Goal: Task Accomplishment & Management: Manage account settings

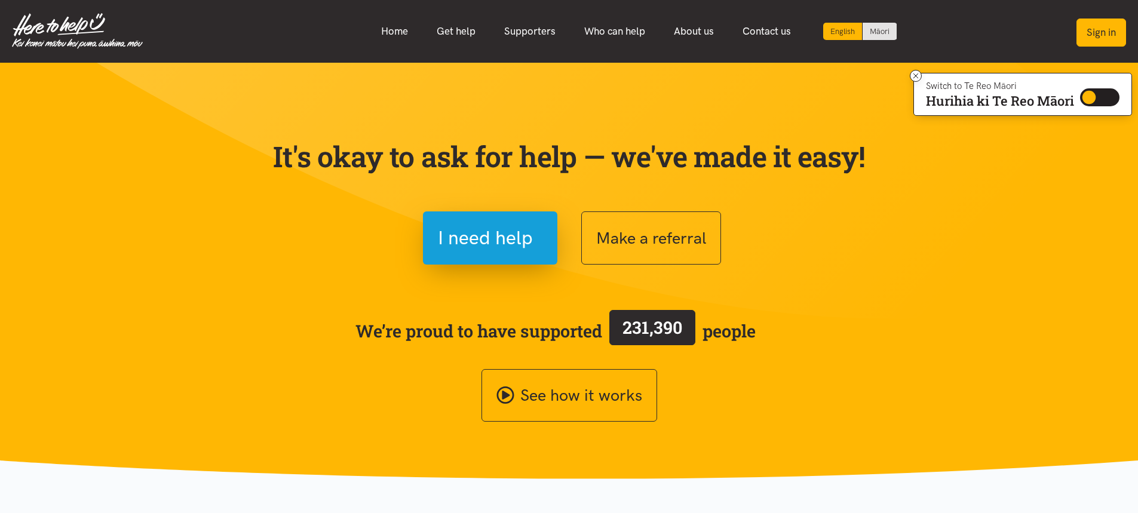
click at [1097, 35] on button "Sign in" at bounding box center [1101, 33] width 50 height 28
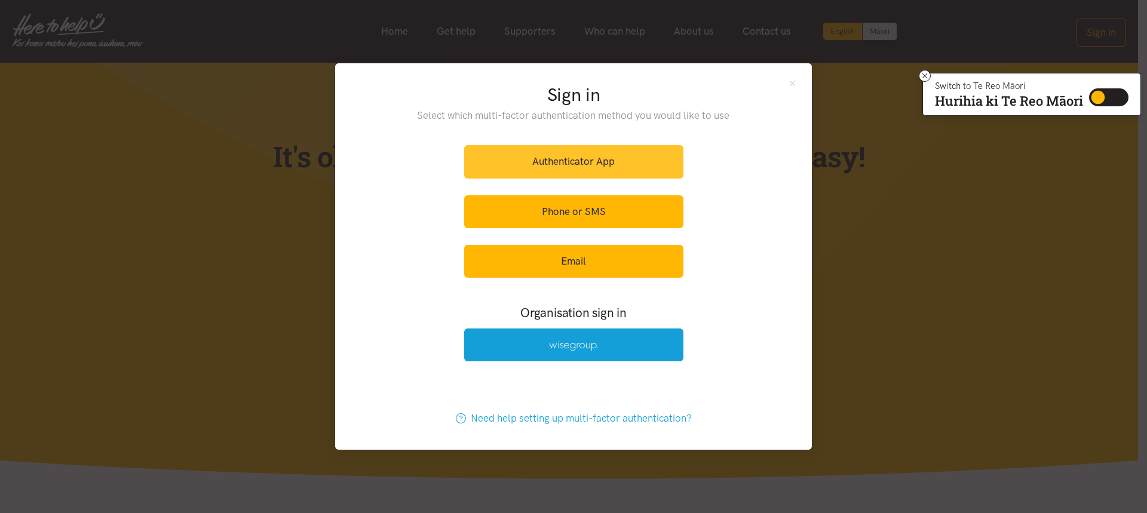
click at [535, 167] on link "Authenticator App" at bounding box center [573, 161] width 219 height 33
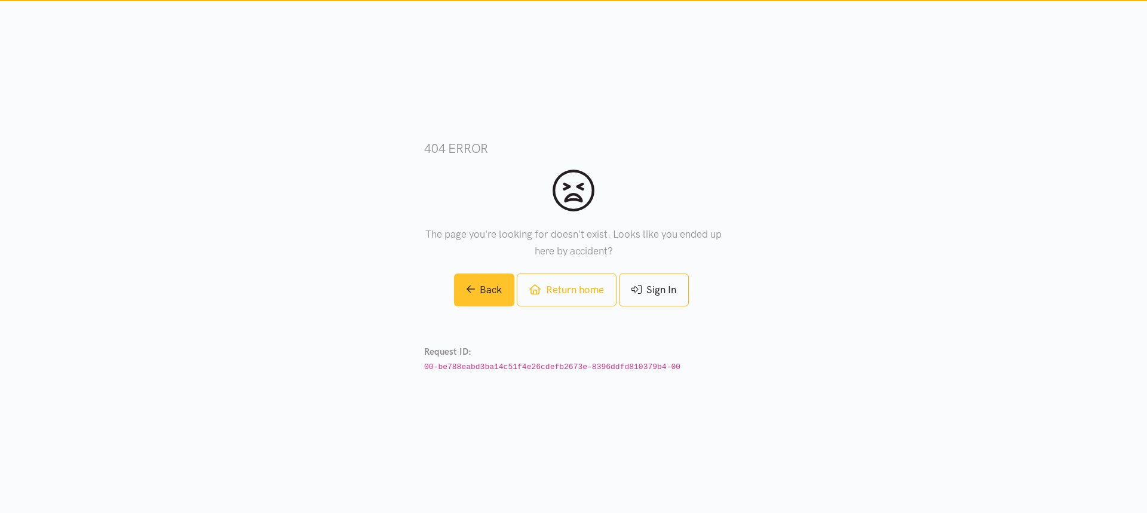
click at [468, 294] on link "Back" at bounding box center [484, 290] width 61 height 33
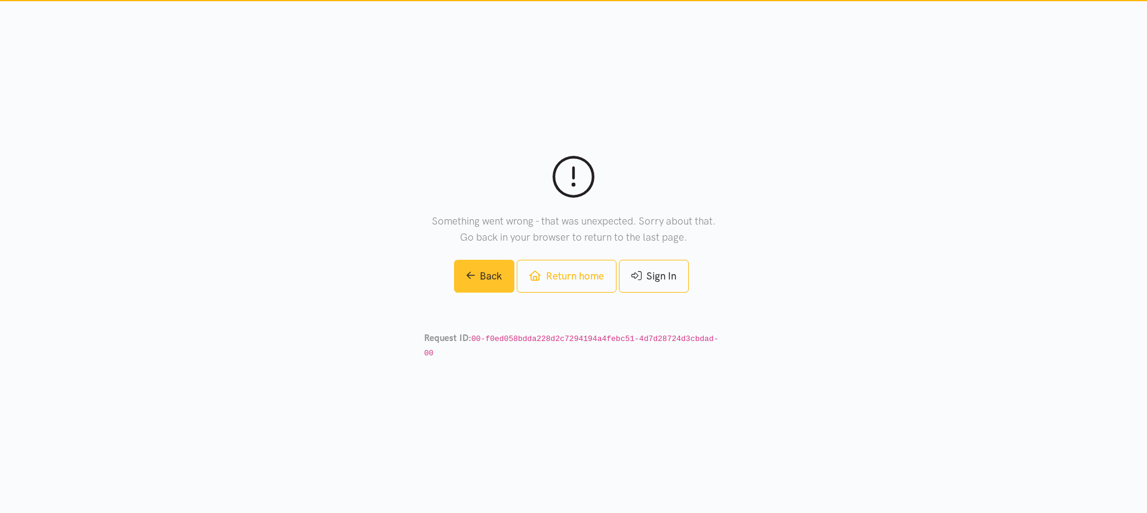
click at [484, 291] on link "Back" at bounding box center [484, 276] width 61 height 33
click at [677, 287] on link "Sign In" at bounding box center [654, 276] width 70 height 33
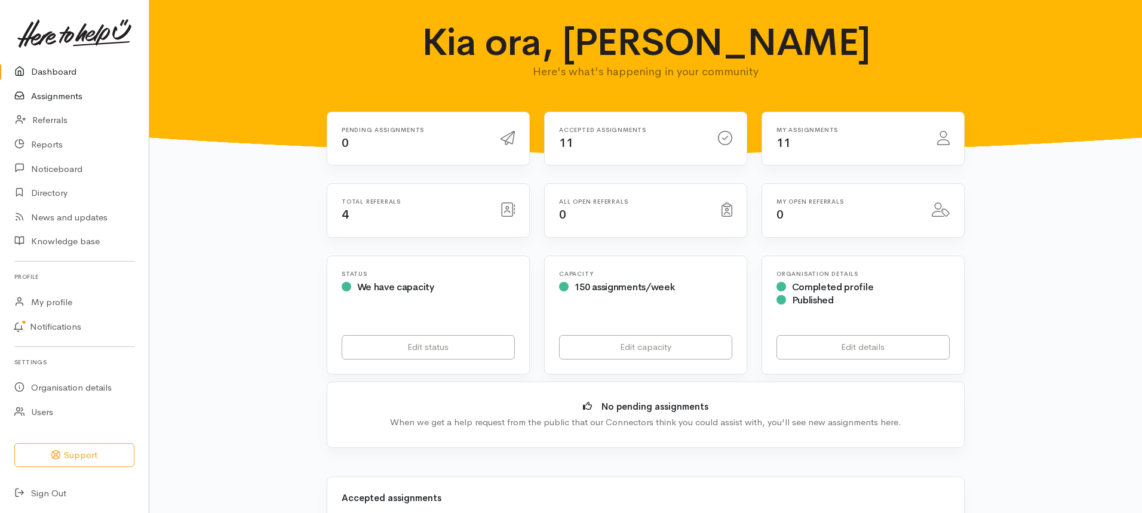
click at [72, 98] on link "Assignments" at bounding box center [74, 96] width 149 height 24
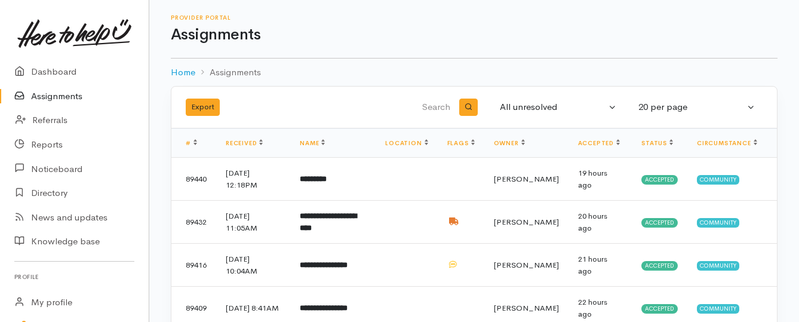
click at [58, 98] on link "Assignments" at bounding box center [74, 96] width 149 height 24
